Goal: Task Accomplishment & Management: Use online tool/utility

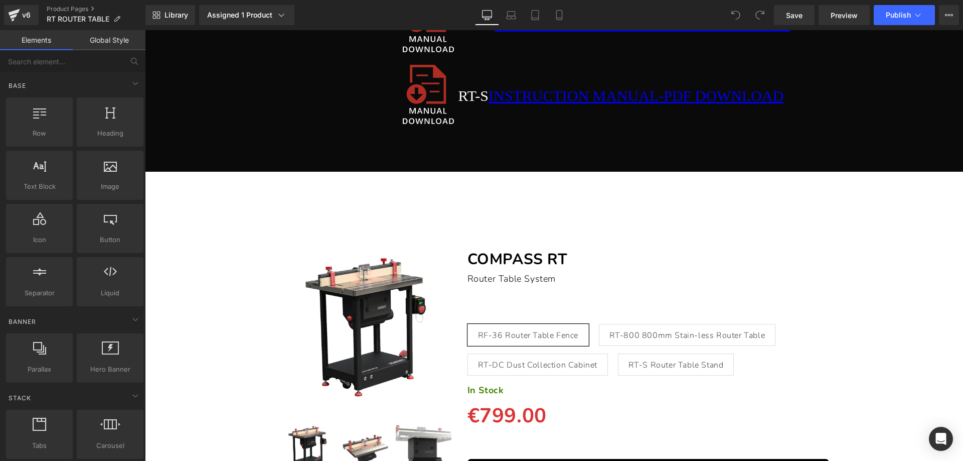
scroll to position [16641, 0]
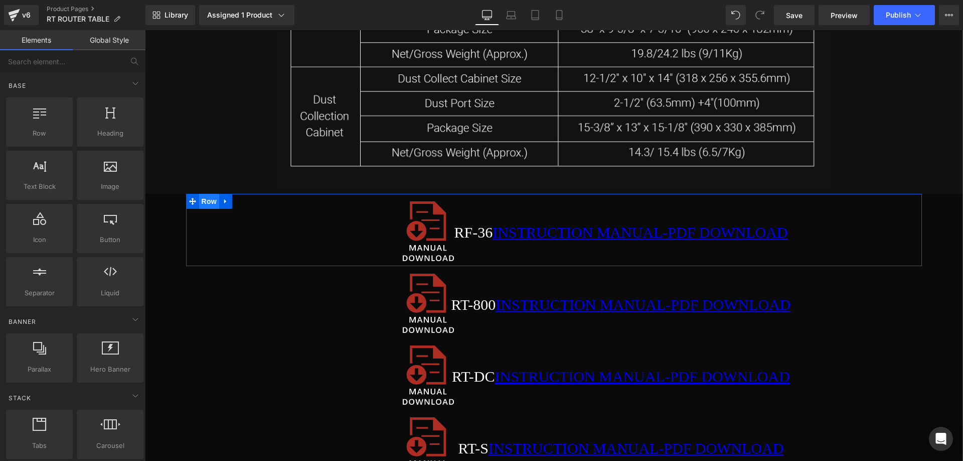
click at [210, 201] on span "Row" at bounding box center [209, 201] width 20 height 15
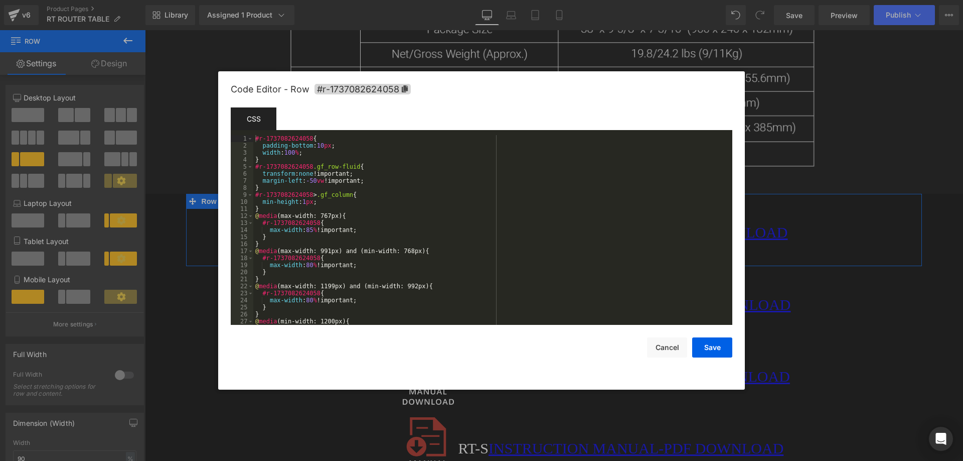
click at [197, 249] on body "Row You are previewing how the will restyle your page. You can not edit Element…" at bounding box center [481, 230] width 963 height 461
click at [404, 88] on icon at bounding box center [405, 88] width 6 height 7
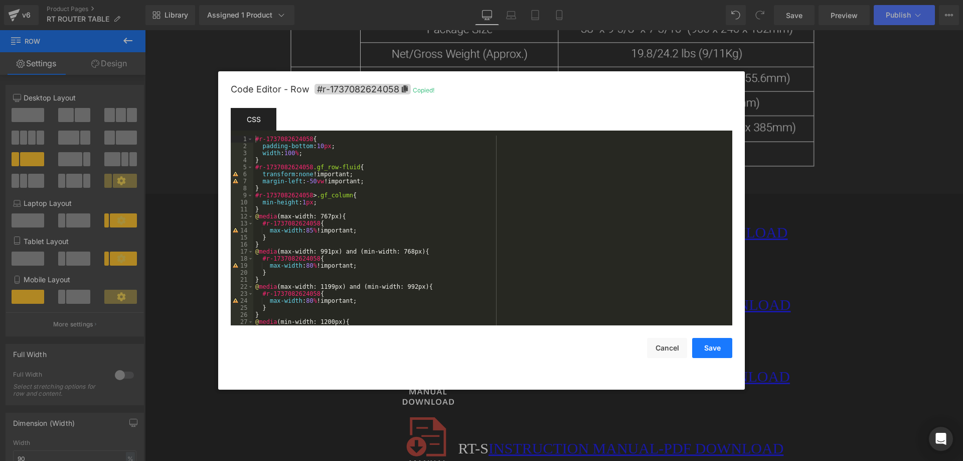
drag, startPoint x: 706, startPoint y: 351, endPoint x: 728, endPoint y: 351, distance: 22.1
click at [707, 351] on button "Save" at bounding box center [713, 348] width 40 height 20
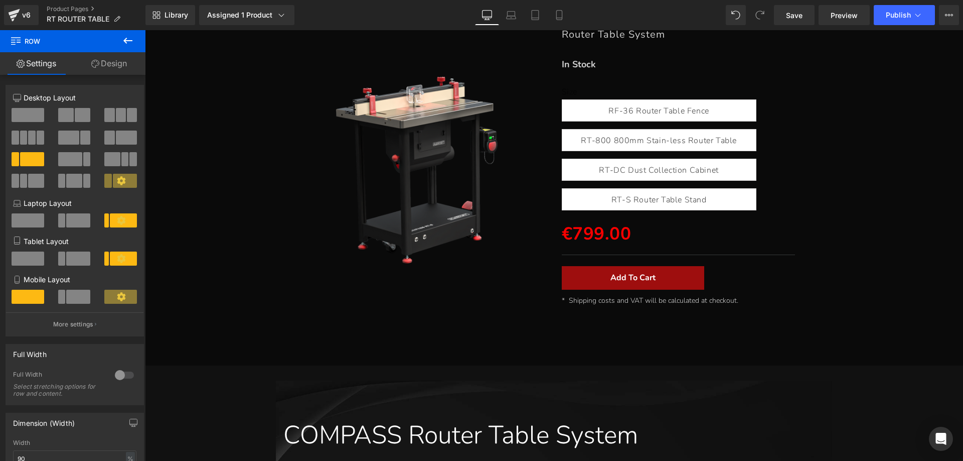
scroll to position [0, 0]
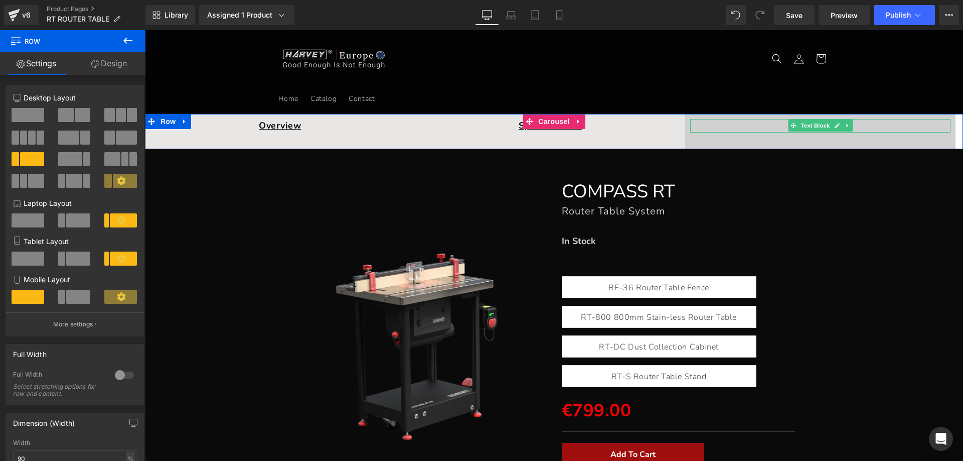
click at [759, 128] on p "Get Manual" at bounding box center [821, 126] width 260 height 14
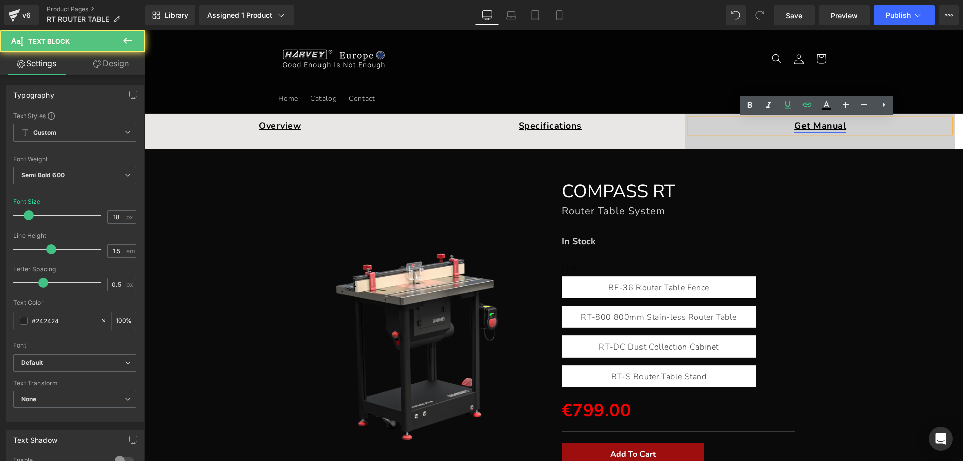
click at [811, 129] on link "Get Manual" at bounding box center [821, 125] width 52 height 12
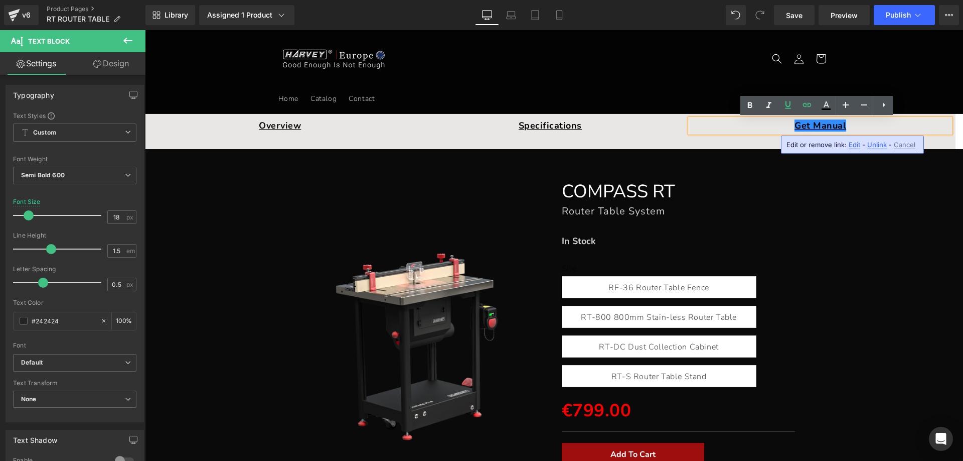
click at [850, 145] on span "Edit" at bounding box center [855, 145] width 12 height 9
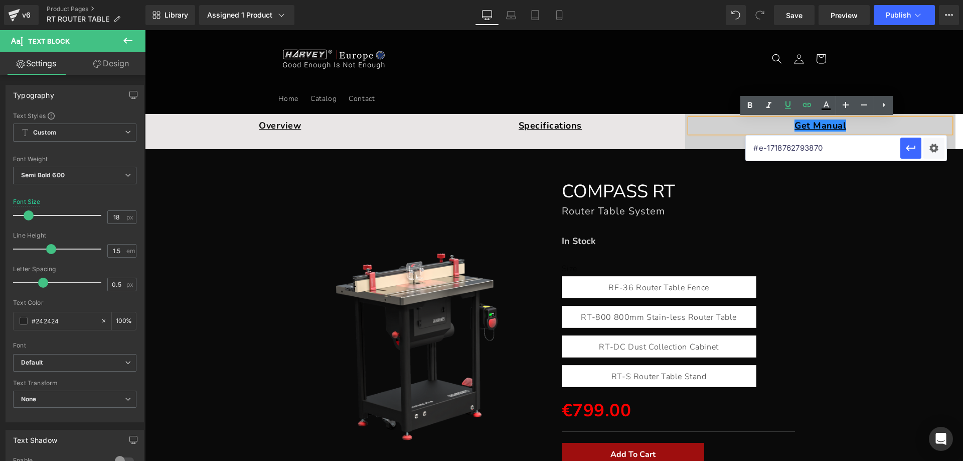
drag, startPoint x: 983, startPoint y: 178, endPoint x: 739, endPoint y: 150, distance: 245.5
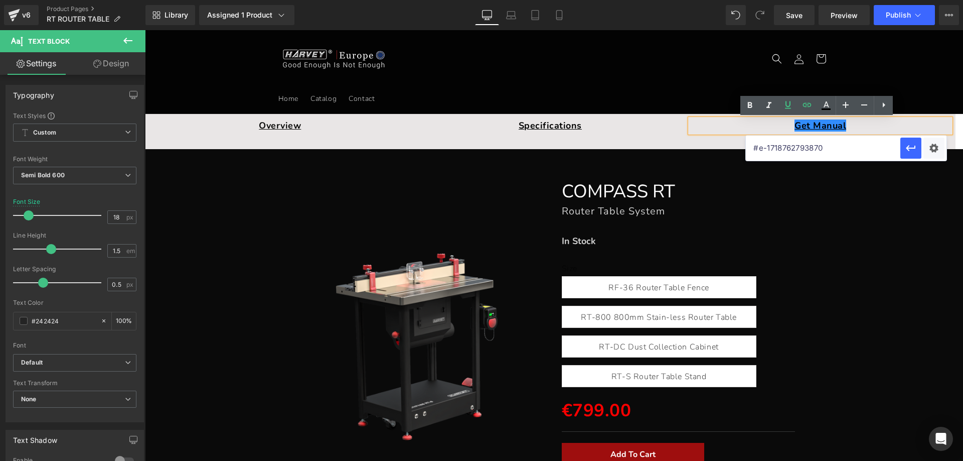
paste input "r-1737082624058"
type input "#r-1737082624058"
drag, startPoint x: 911, startPoint y: 147, endPoint x: 765, endPoint y: 117, distance: 148.6
click at [911, 147] on icon "button" at bounding box center [911, 148] width 12 height 12
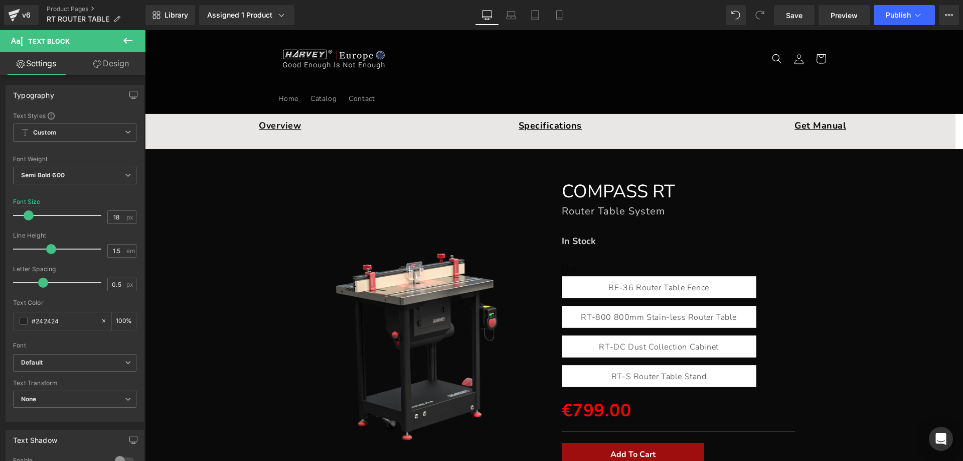
click at [133, 35] on icon at bounding box center [128, 41] width 12 height 12
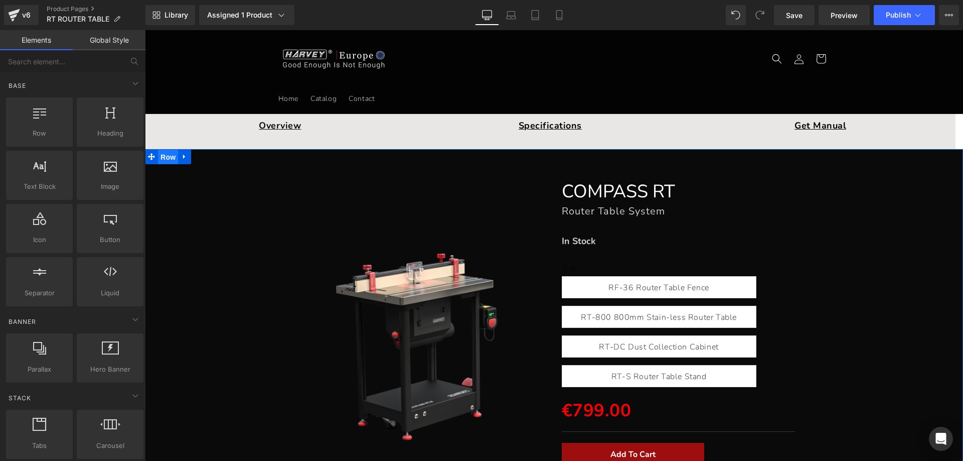
click at [165, 159] on span "Row" at bounding box center [168, 157] width 20 height 15
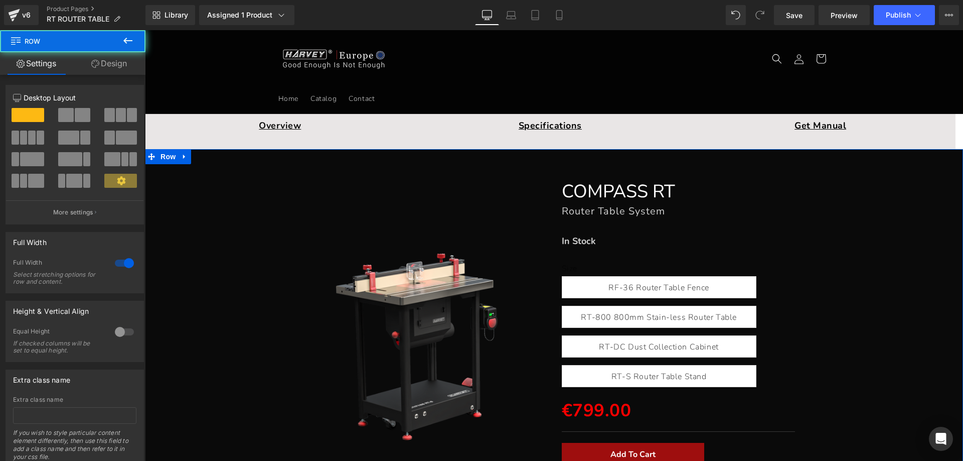
click at [112, 65] on link "Design" at bounding box center [109, 63] width 73 height 23
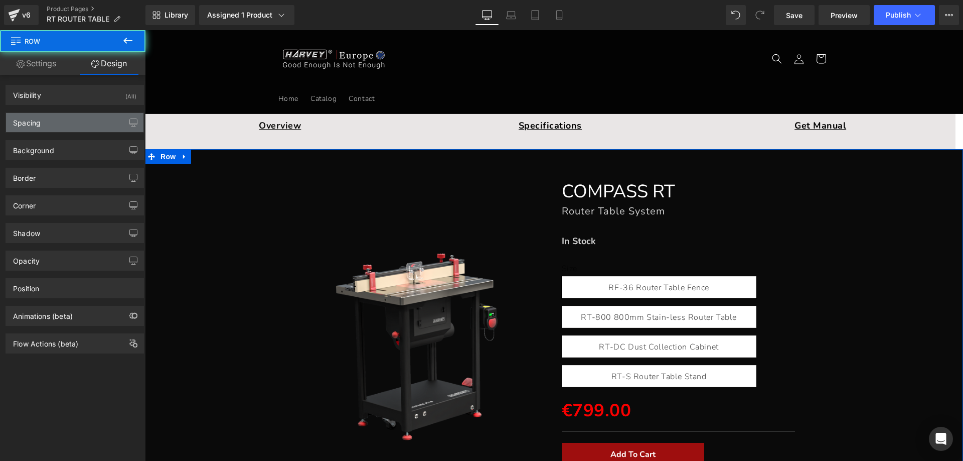
click at [56, 124] on div "Spacing" at bounding box center [74, 122] width 137 height 19
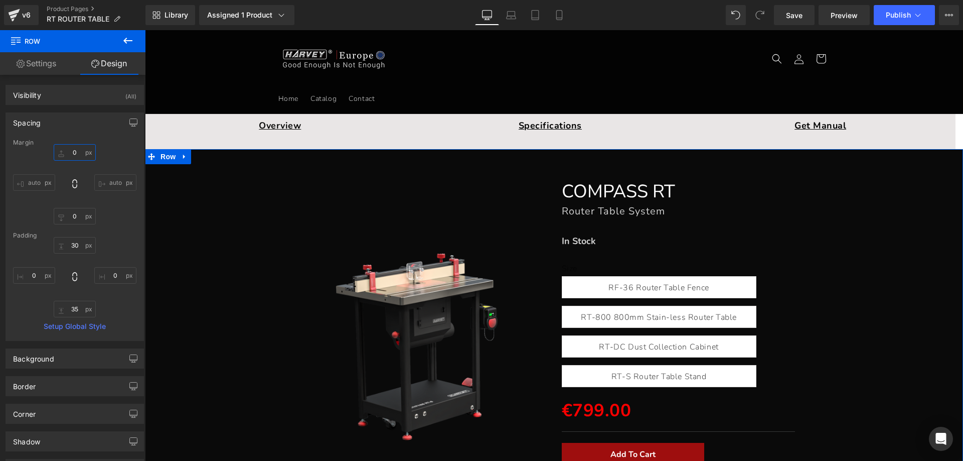
click at [75, 157] on input "text" at bounding box center [75, 152] width 42 height 17
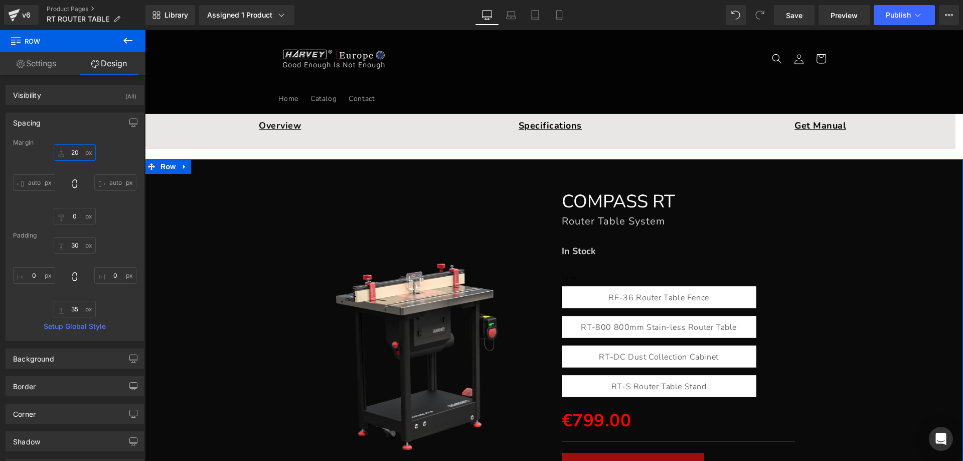
type input "2"
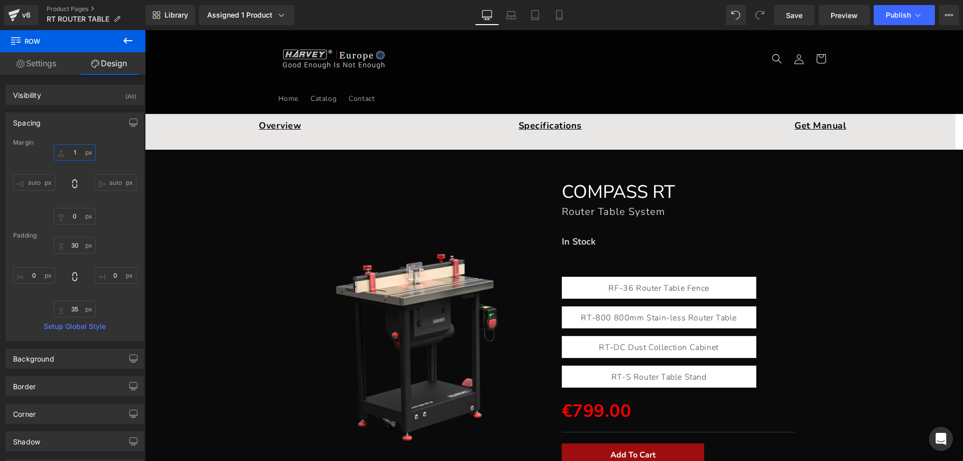
type input "1"
click at [129, 41] on icon at bounding box center [127, 41] width 9 height 6
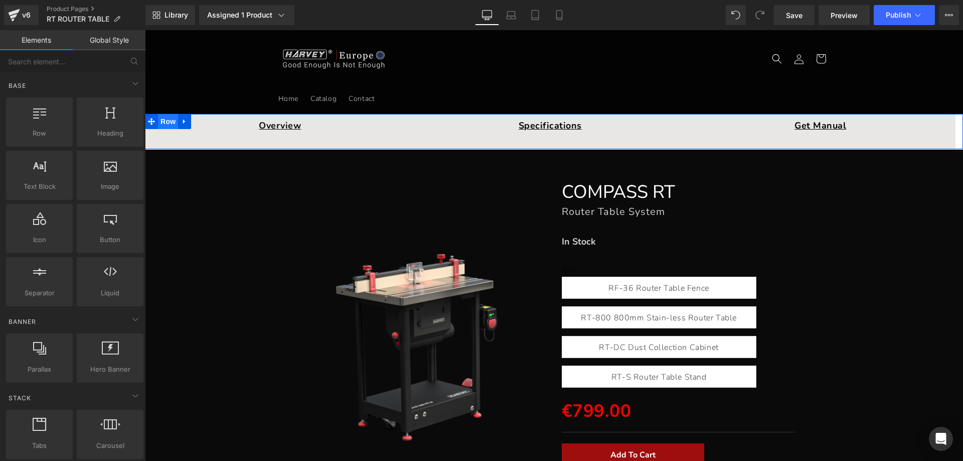
click at [158, 123] on span "Row" at bounding box center [168, 121] width 20 height 15
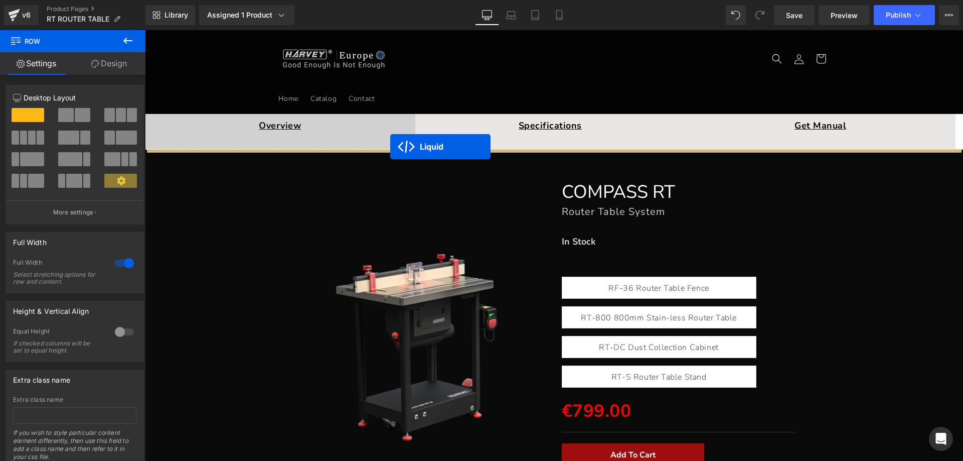
drag, startPoint x: 520, startPoint y: 326, endPoint x: 390, endPoint y: 147, distance: 221.3
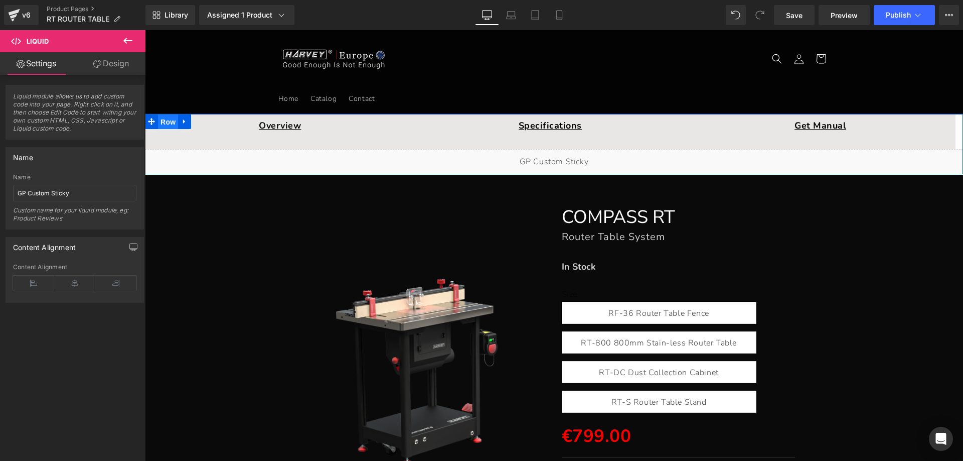
click at [161, 118] on span "Row" at bounding box center [168, 121] width 20 height 15
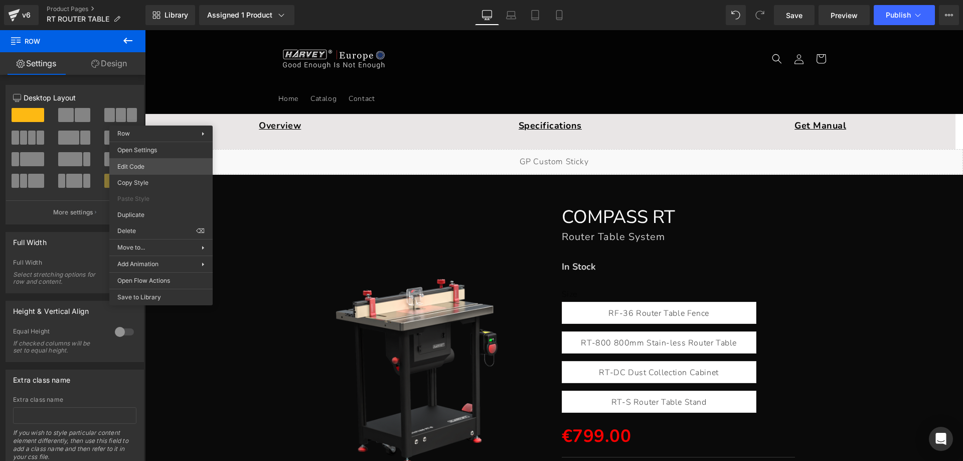
click at [158, 169] on body "Row You are previewing how the will restyle your page. You can not edit Element…" at bounding box center [481, 230] width 963 height 461
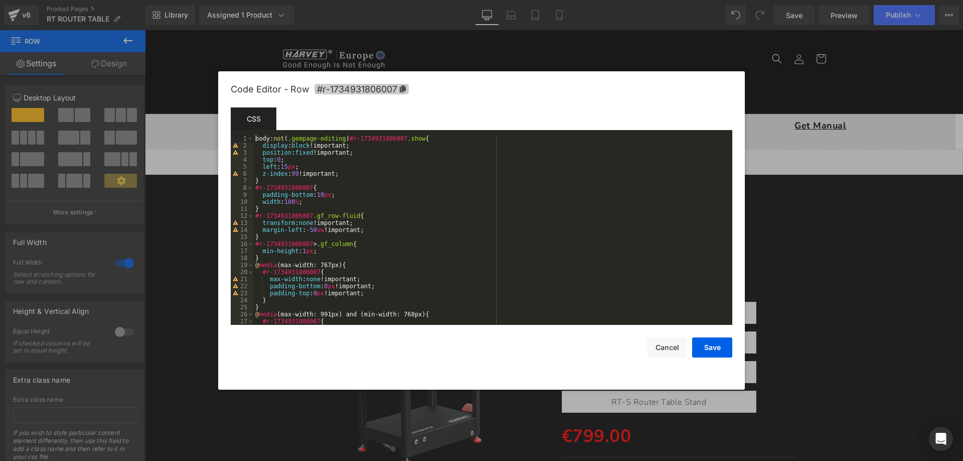
drag, startPoint x: 401, startPoint y: 87, endPoint x: 409, endPoint y: 88, distance: 7.6
click at [402, 86] on icon at bounding box center [403, 88] width 6 height 7
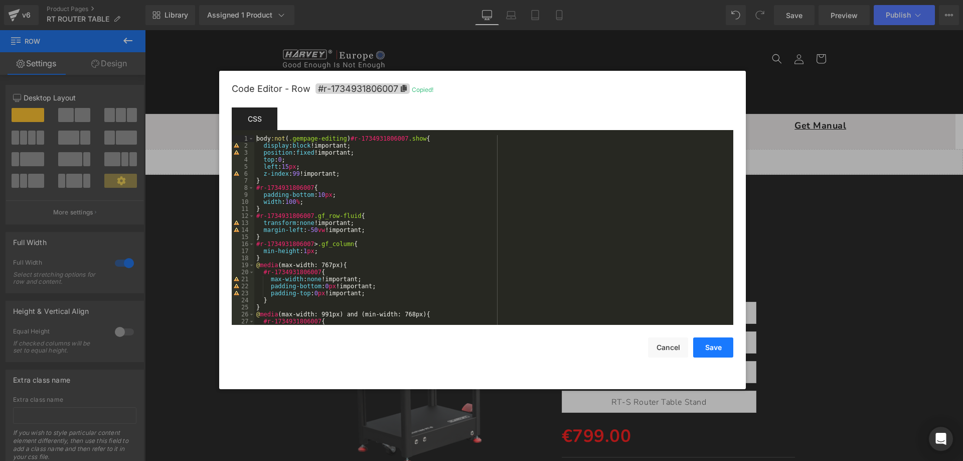
drag, startPoint x: 719, startPoint y: 345, endPoint x: 708, endPoint y: 334, distance: 15.6
click at [719, 344] on button "Save" at bounding box center [714, 347] width 40 height 20
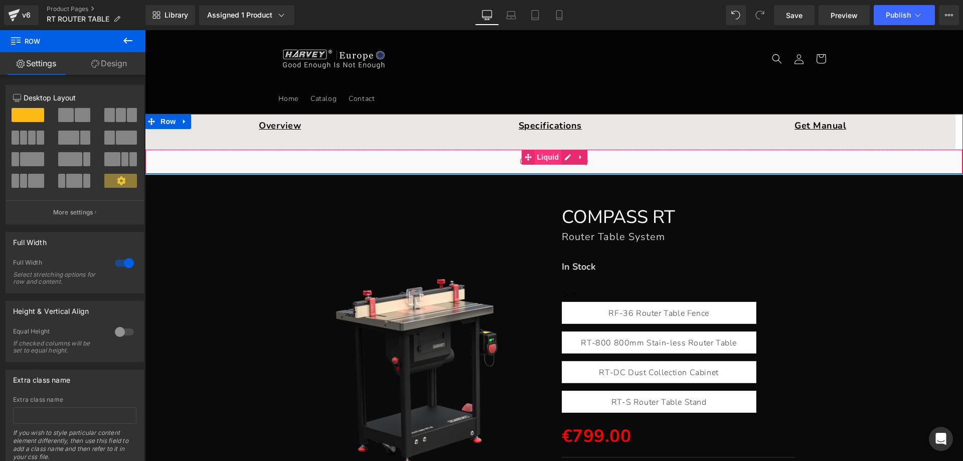
click at [543, 158] on span "Liquid" at bounding box center [548, 157] width 27 height 15
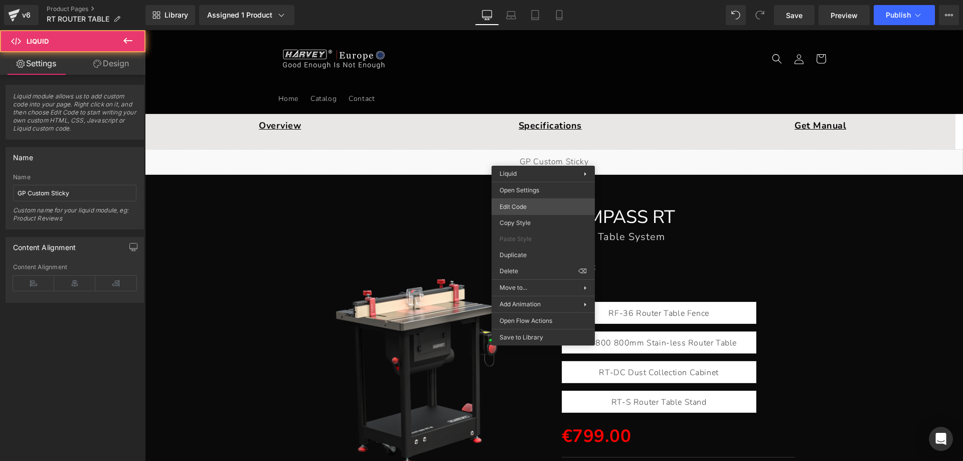
click at [523, 0] on div "Liquid You are previewing how the will restyle your page. You can not edit Elem…" at bounding box center [481, 0] width 963 height 0
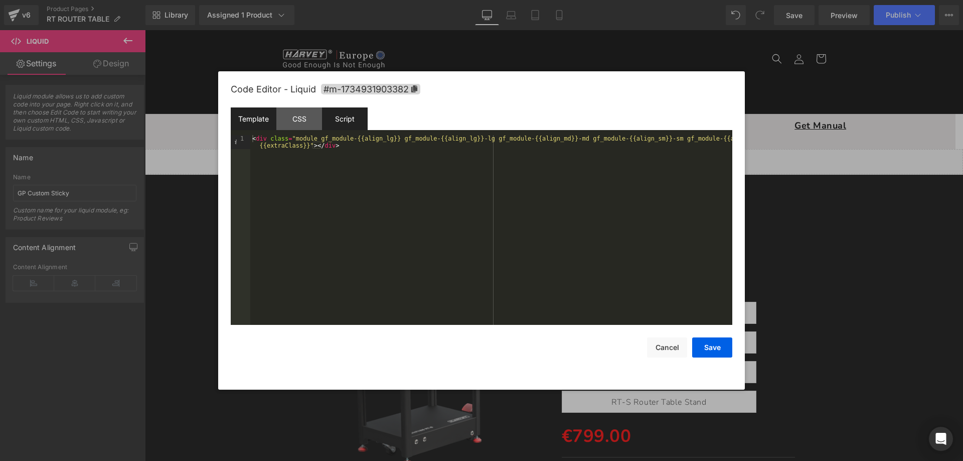
click at [350, 119] on div "Script" at bounding box center [345, 118] width 46 height 23
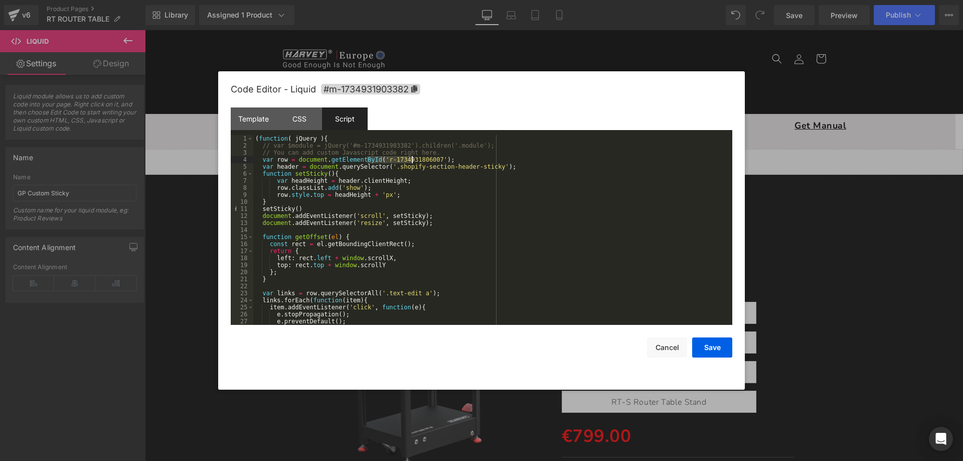
drag, startPoint x: 366, startPoint y: 159, endPoint x: 411, endPoint y: 159, distance: 45.2
click at [411, 159] on div "( function ( jQuery ) { // var $module = jQuery('#m-1734931903382').children('.…" at bounding box center [490, 237] width 475 height 204
click at [369, 158] on div "( function ( jQuery ) { // var $module = jQuery('#m-1734931903382').children('.…" at bounding box center [490, 237] width 475 height 204
click at [716, 349] on button "Save" at bounding box center [713, 347] width 40 height 20
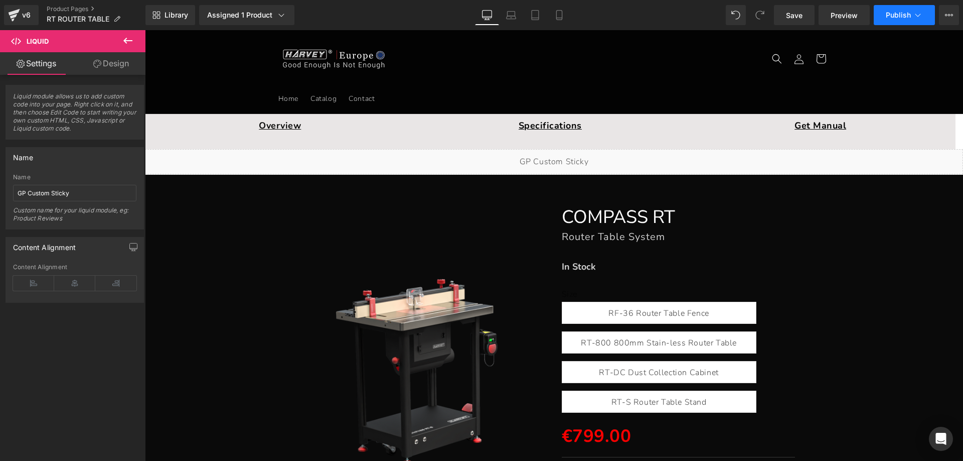
click at [903, 12] on span "Publish" at bounding box center [898, 15] width 25 height 8
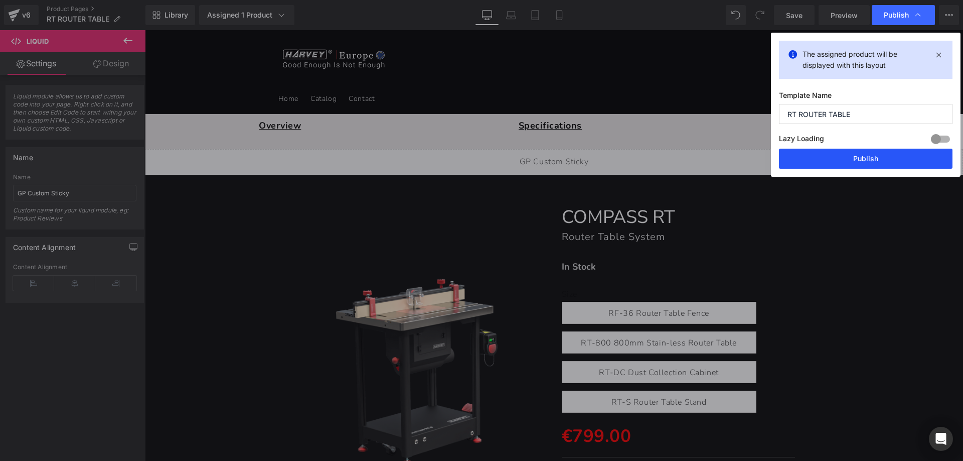
click at [819, 156] on button "Publish" at bounding box center [866, 159] width 174 height 20
